Goal: Manage account settings

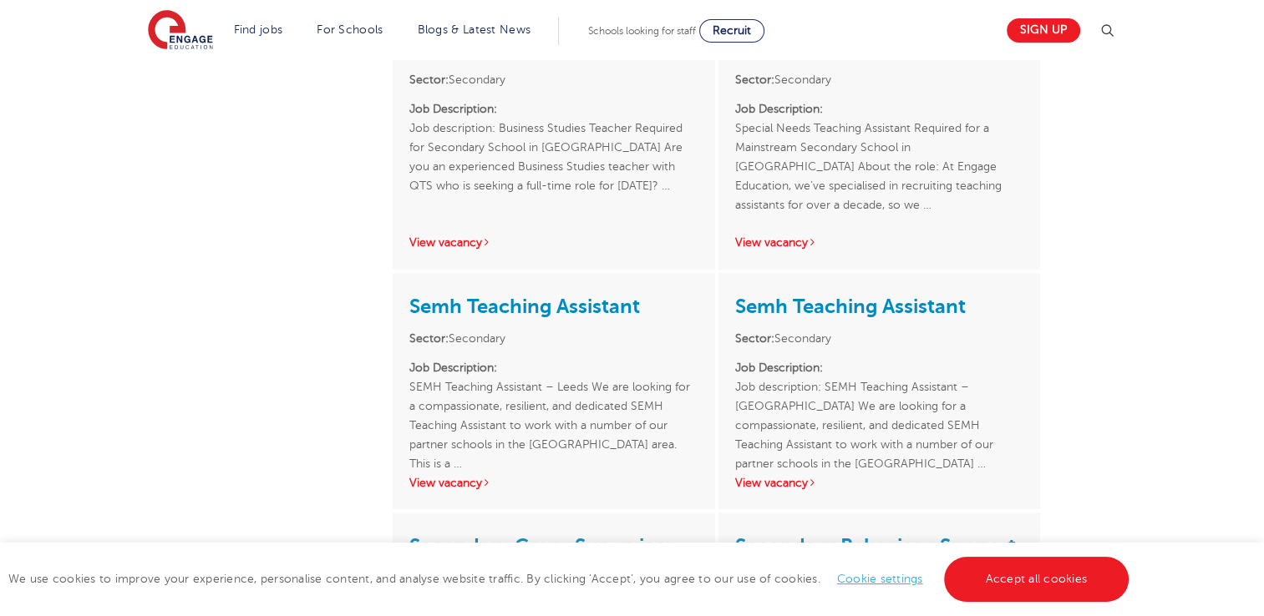
scroll to position [1671, 0]
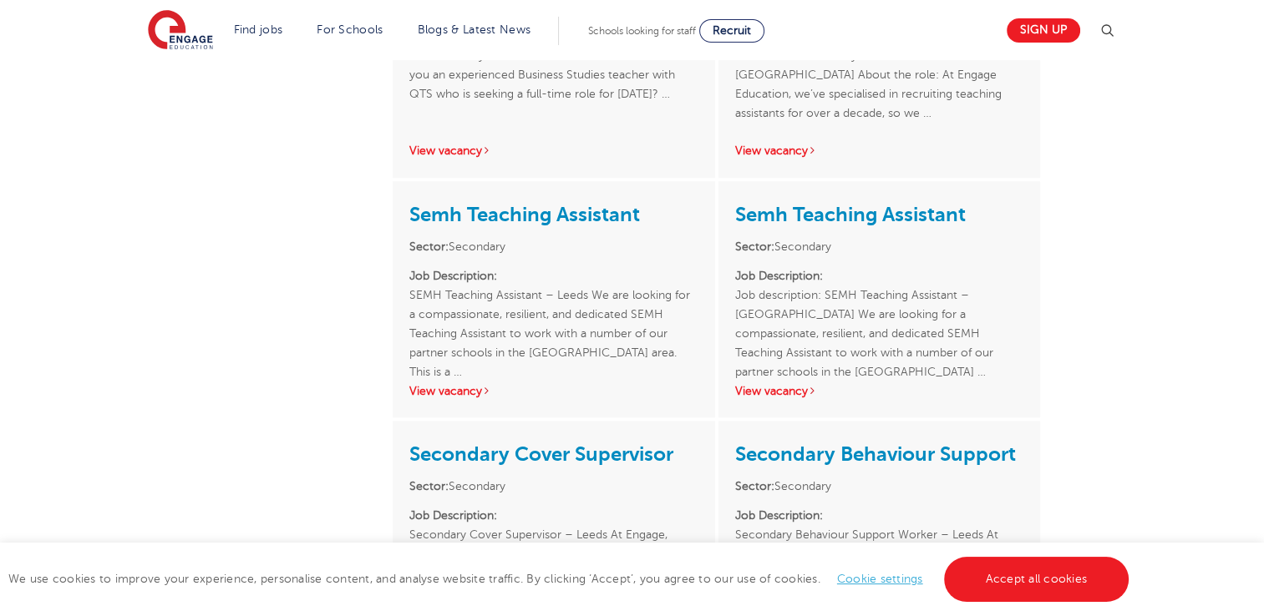
click at [892, 576] on link "Cookie settings" at bounding box center [880, 579] width 86 height 13
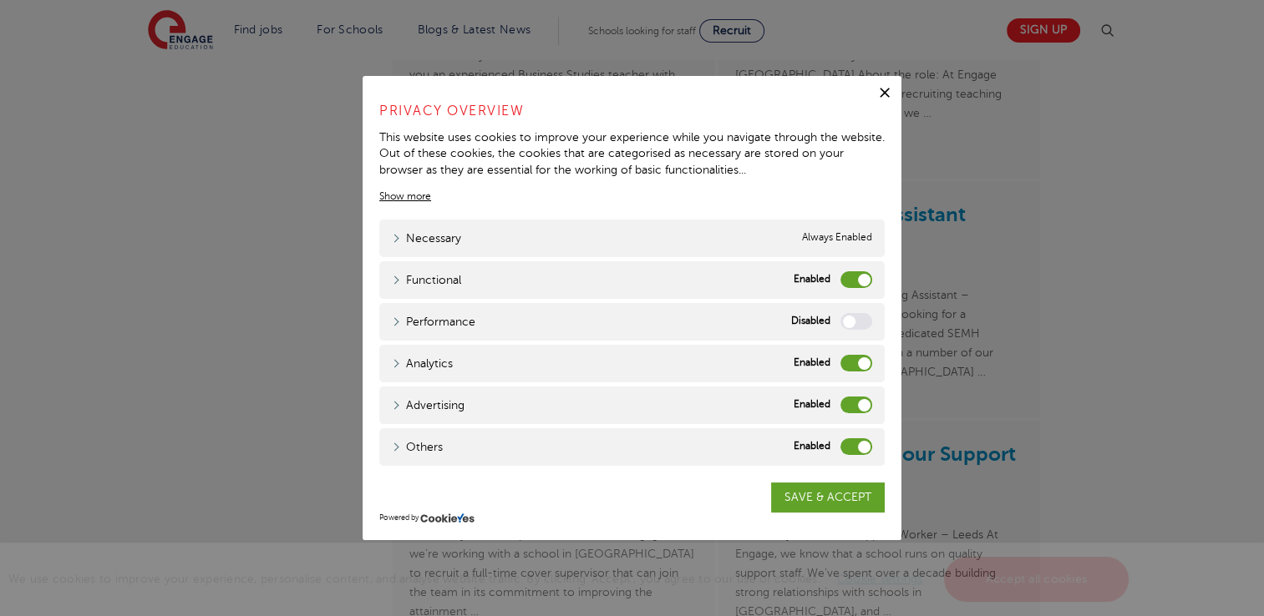
click at [843, 282] on label "Functional" at bounding box center [856, 279] width 32 height 17
click at [0, 0] on input "Functional" at bounding box center [0, 0] width 0 height 0
click at [843, 282] on label "Functional" at bounding box center [856, 279] width 32 height 17
click at [0, 0] on input "Functional" at bounding box center [0, 0] width 0 height 0
click at [855, 448] on label "Others" at bounding box center [856, 447] width 32 height 17
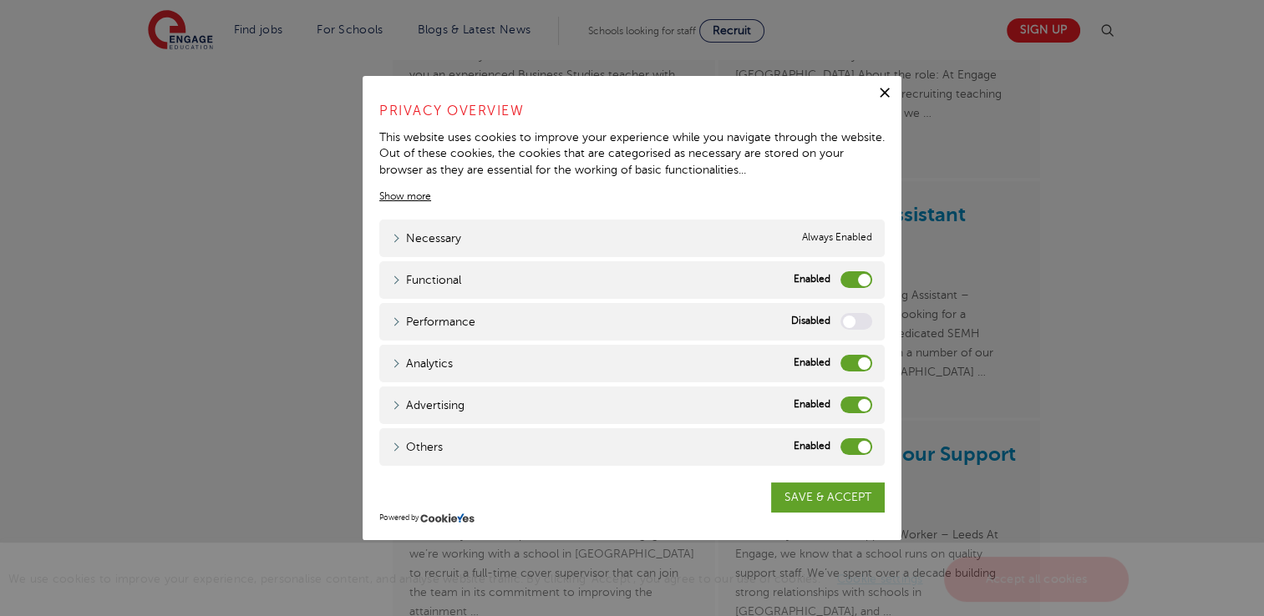
click at [0, 0] on input "Others" at bounding box center [0, 0] width 0 height 0
click at [839, 393] on div "Advertising Advertising" at bounding box center [631, 406] width 505 height 38
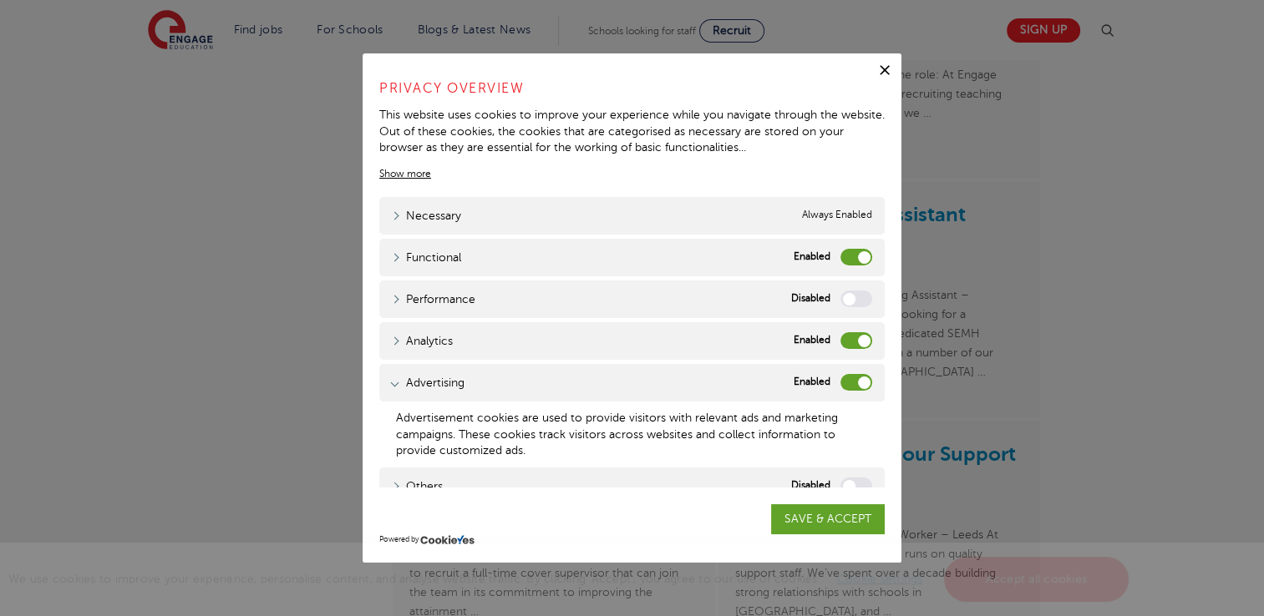
click at [843, 384] on label "Advertising" at bounding box center [856, 382] width 32 height 17
click at [0, 0] on input "Advertising" at bounding box center [0, 0] width 0 height 0
click at [811, 517] on link "SAVE & ACCEPT" at bounding box center [828, 520] width 114 height 30
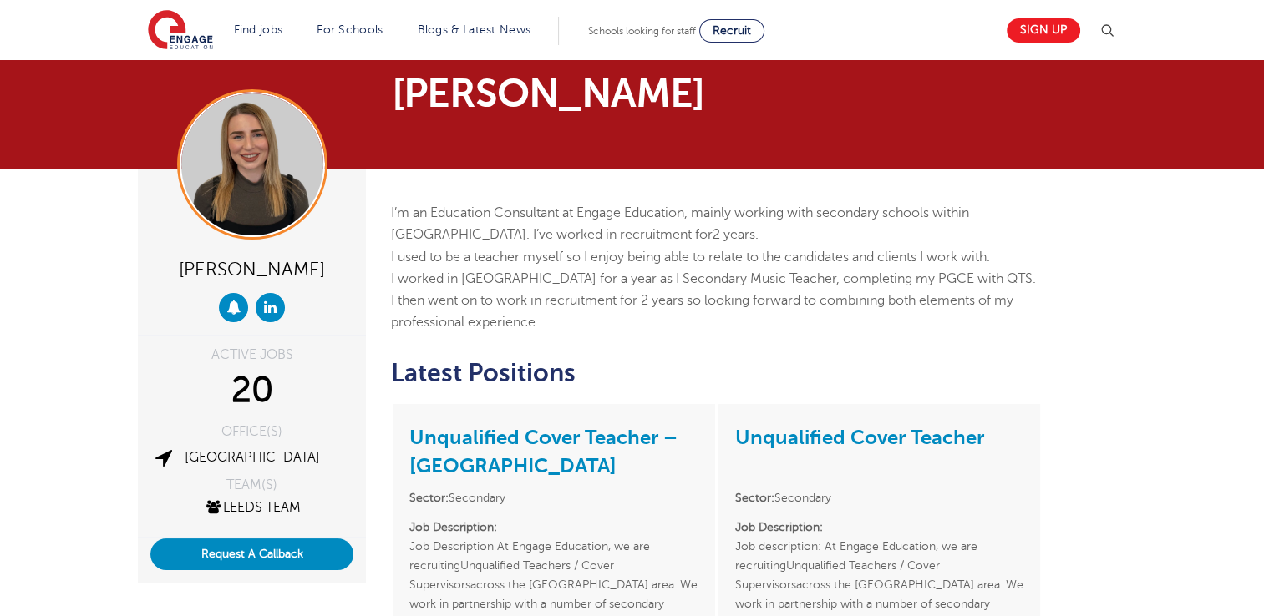
scroll to position [0, 0]
